Goal: Find specific page/section: Find specific page/section

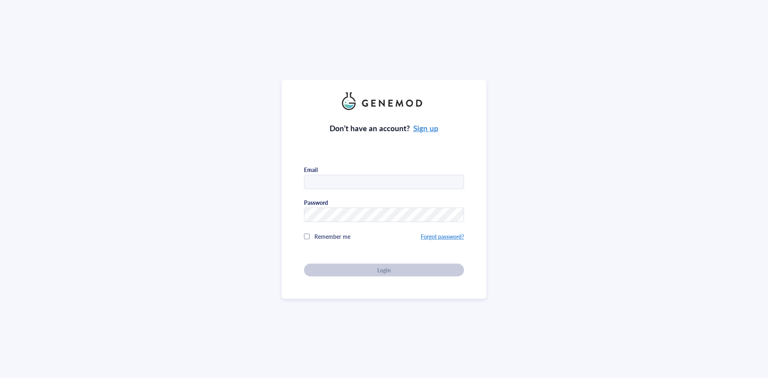
type input "info.lse@technikum-wien.at"
click at [355, 250] on div "Don’t have an account? Sign up Email info.lse@technikum-wien.at Password Rememb…" at bounding box center [384, 193] width 160 height 166
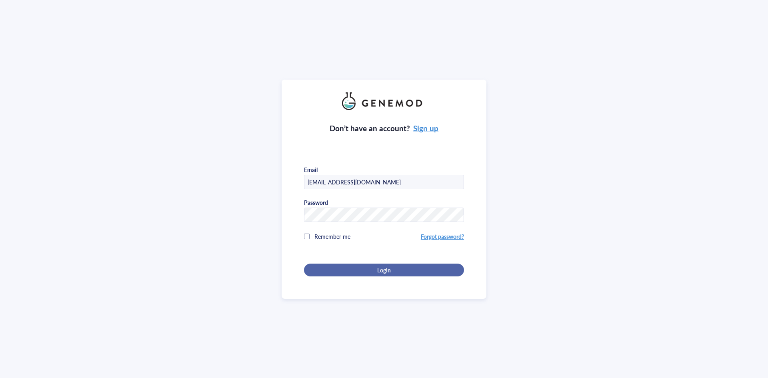
click at [380, 273] on button "Login" at bounding box center [384, 270] width 160 height 13
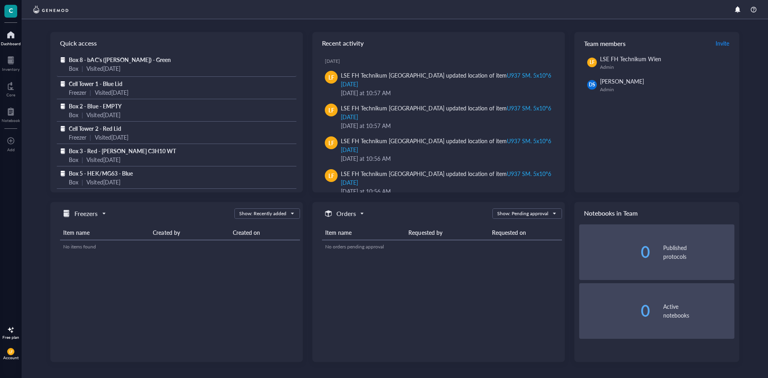
click at [123, 63] on span "Box 8 - bAC's ([PERSON_NAME]) - Green" at bounding box center [120, 60] width 102 height 8
